Goal: Information Seeking & Learning: Learn about a topic

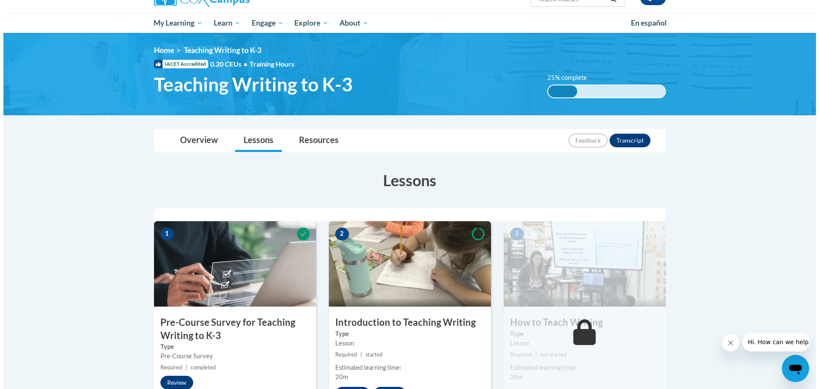
scroll to position [171, 0]
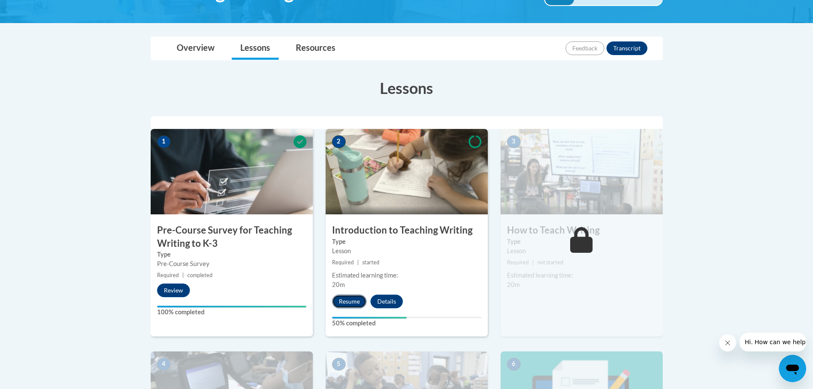
click at [352, 300] on button "Resume" at bounding box center [349, 301] width 35 height 14
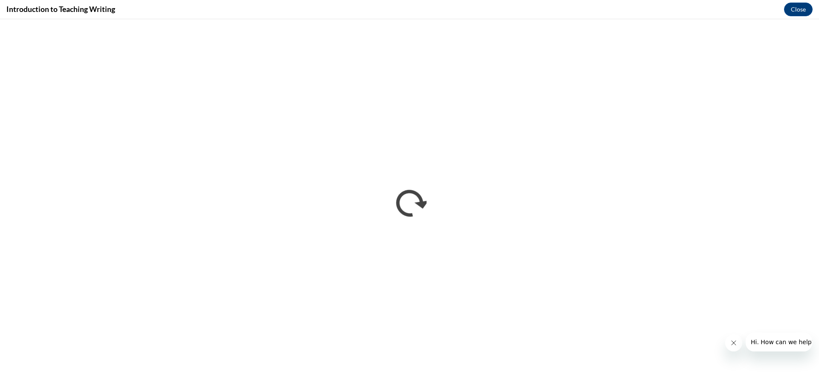
scroll to position [0, 0]
